Goal: Navigation & Orientation: Understand site structure

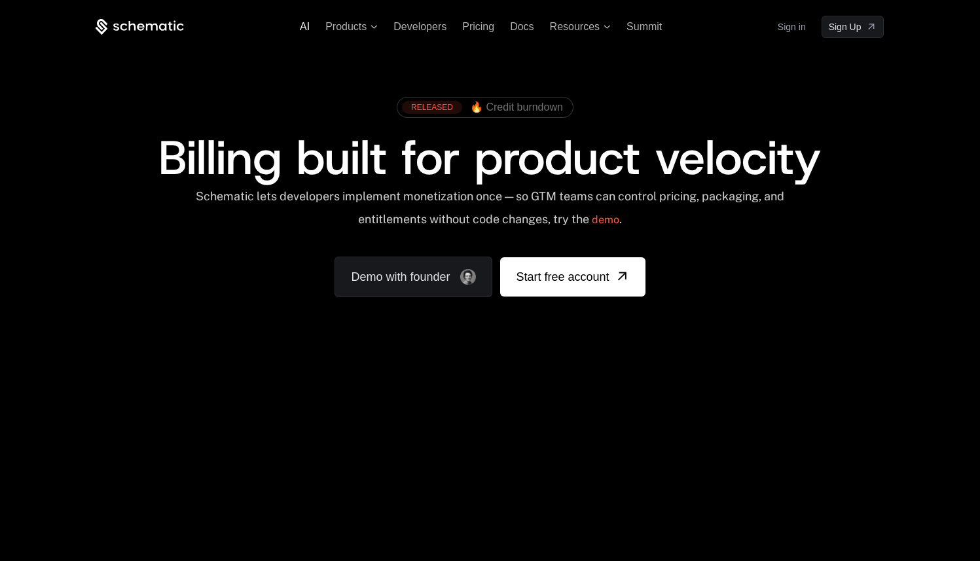
click at [308, 27] on span "AI" at bounding box center [305, 26] width 10 height 11
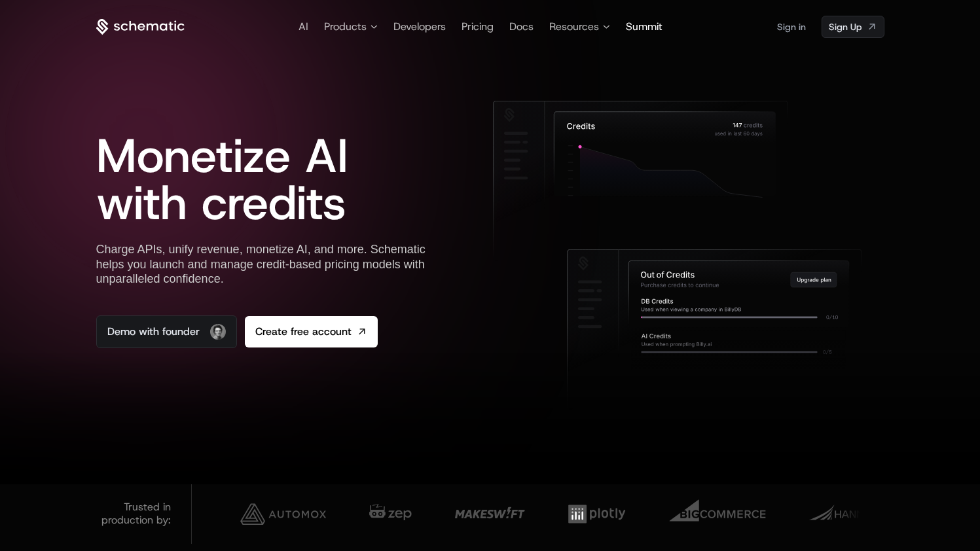
click at [640, 29] on span "Summit" at bounding box center [644, 27] width 37 height 14
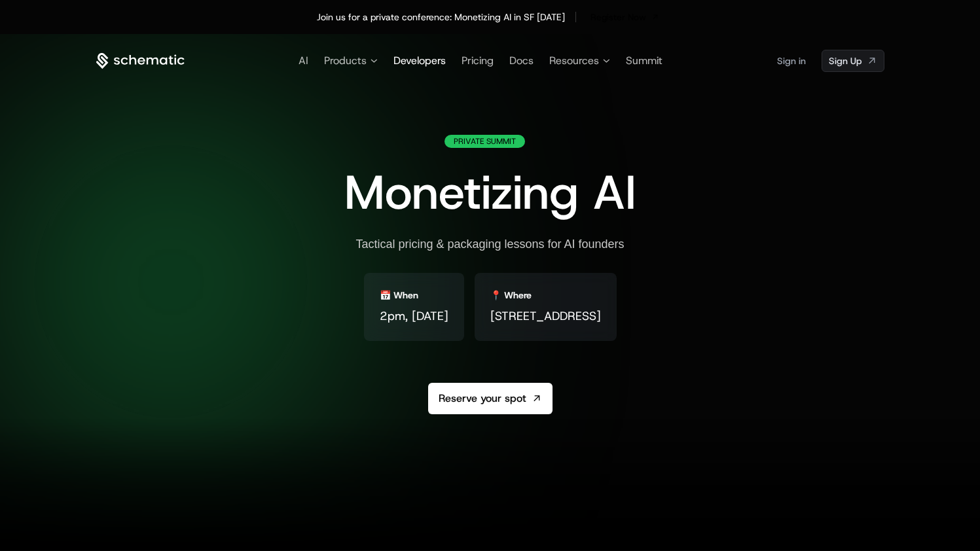
click at [419, 62] on span "Developers" at bounding box center [419, 61] width 52 height 14
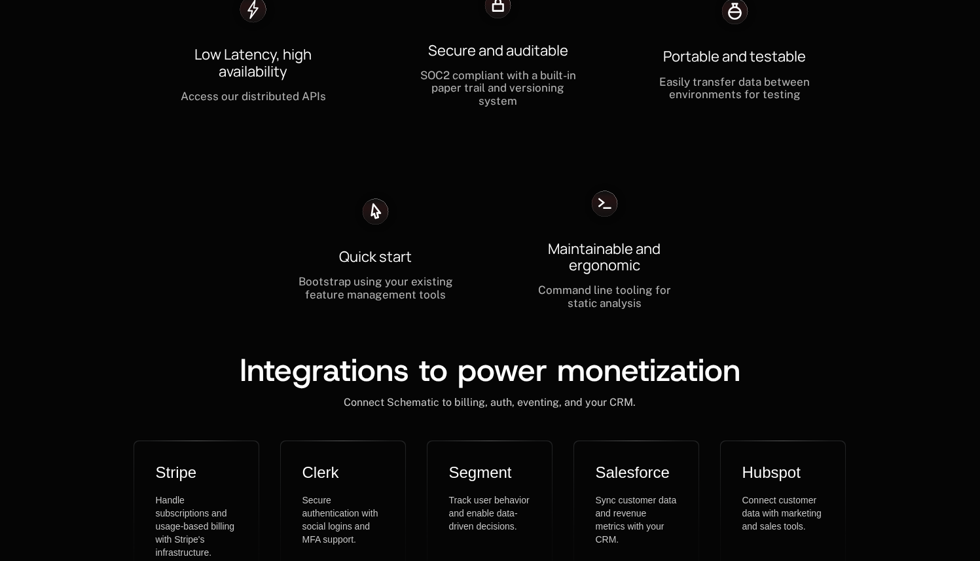
scroll to position [3885, 0]
